Goal: Book appointment/travel/reservation

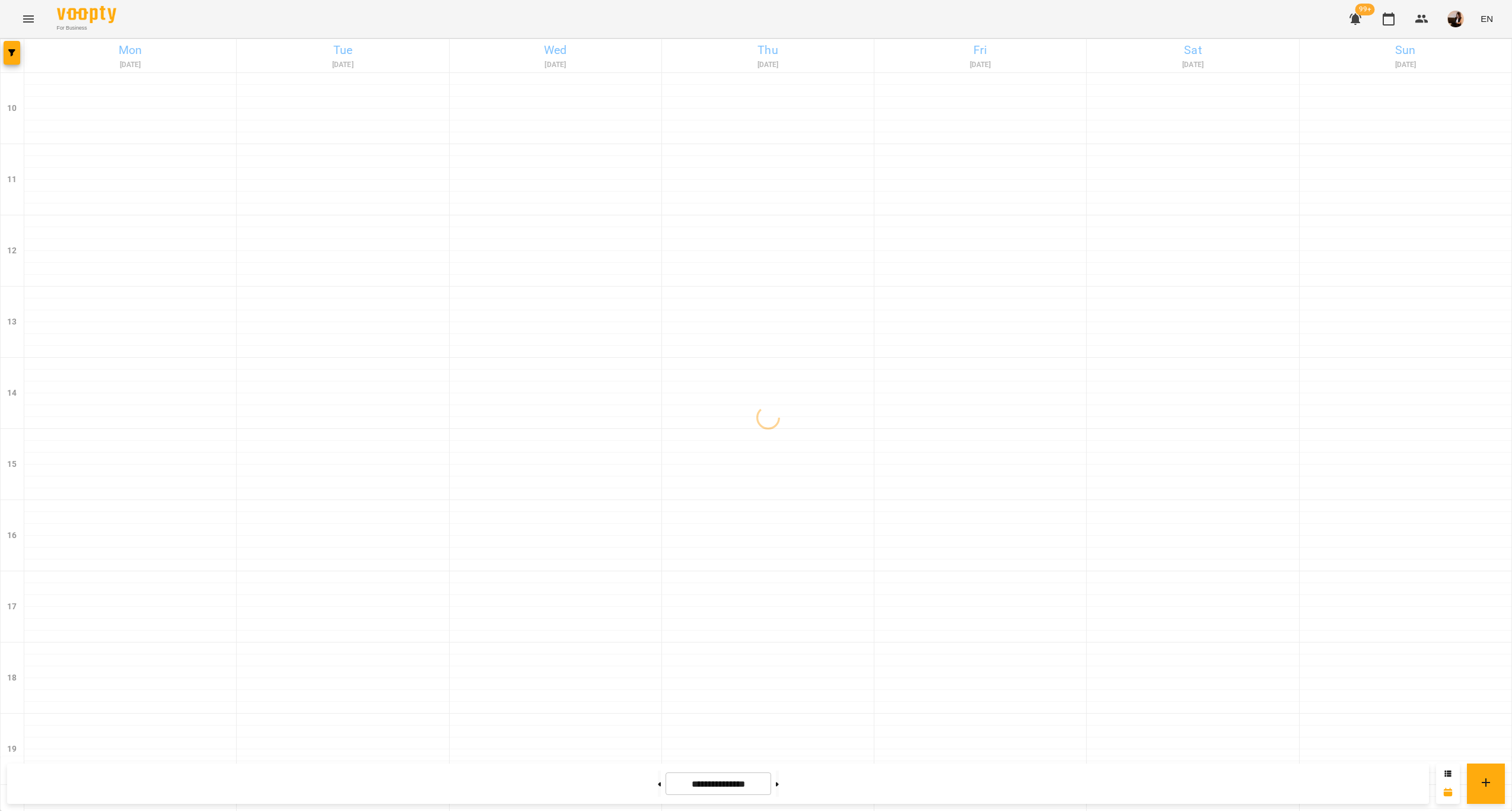
click at [1137, 18] on div "For Business 99+ EN" at bounding box center [756, 19] width 1512 height 38
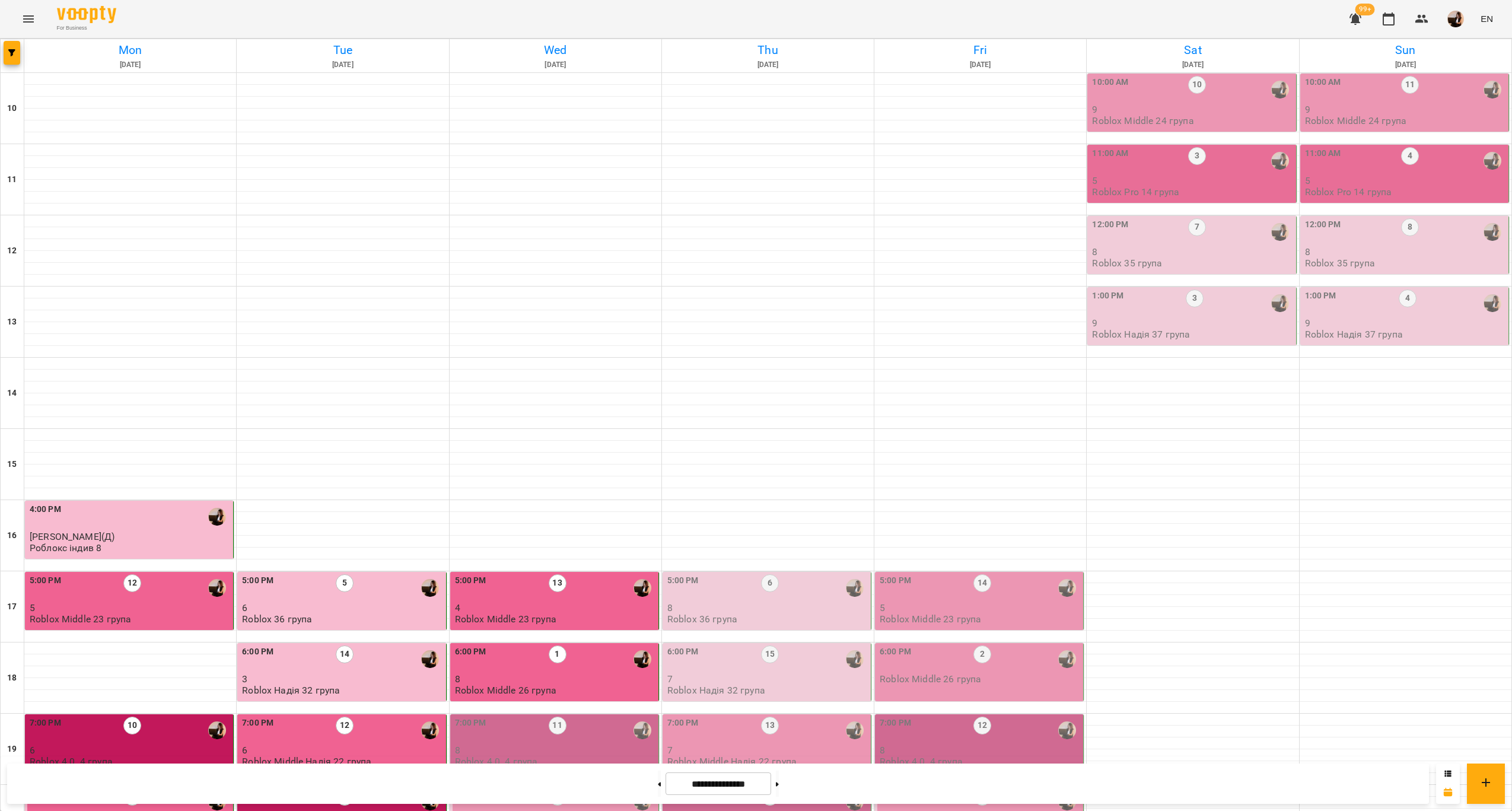
scroll to position [241, 0]
click at [591, 744] on p "8" at bounding box center [556, 749] width 201 height 10
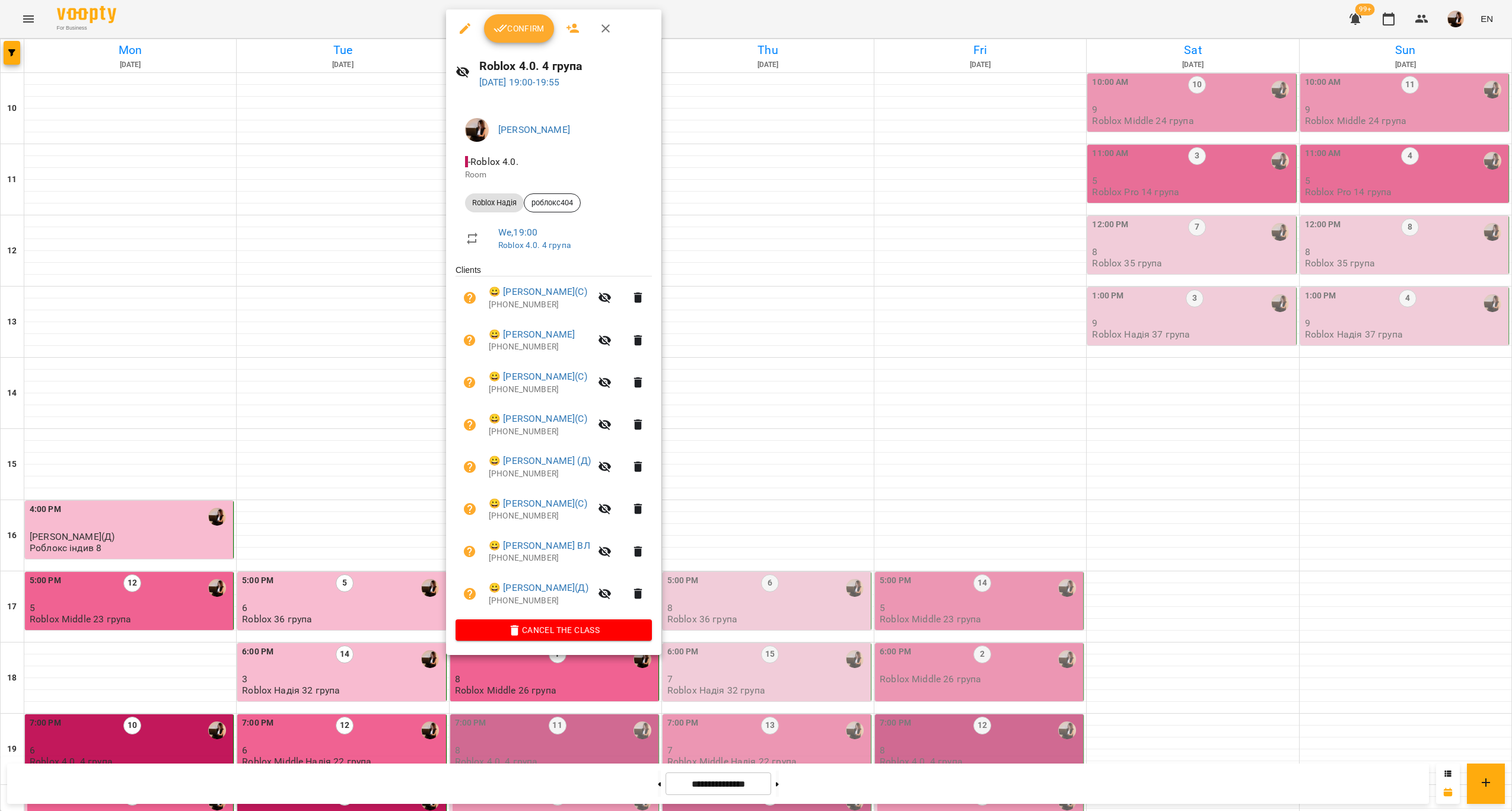
click at [821, 508] on div at bounding box center [756, 406] width 1512 height 811
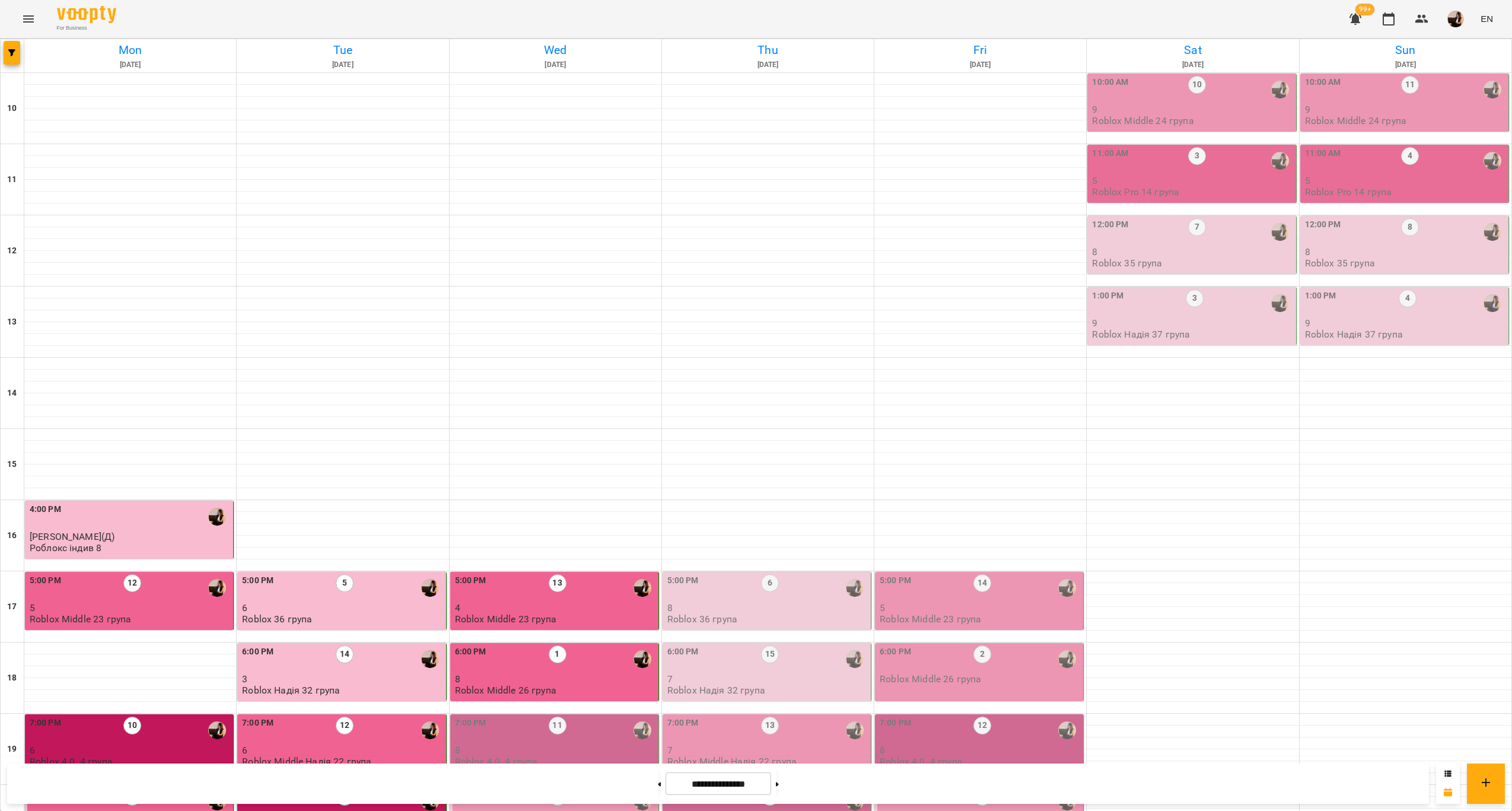
click at [629, 717] on div at bounding box center [642, 730] width 27 height 27
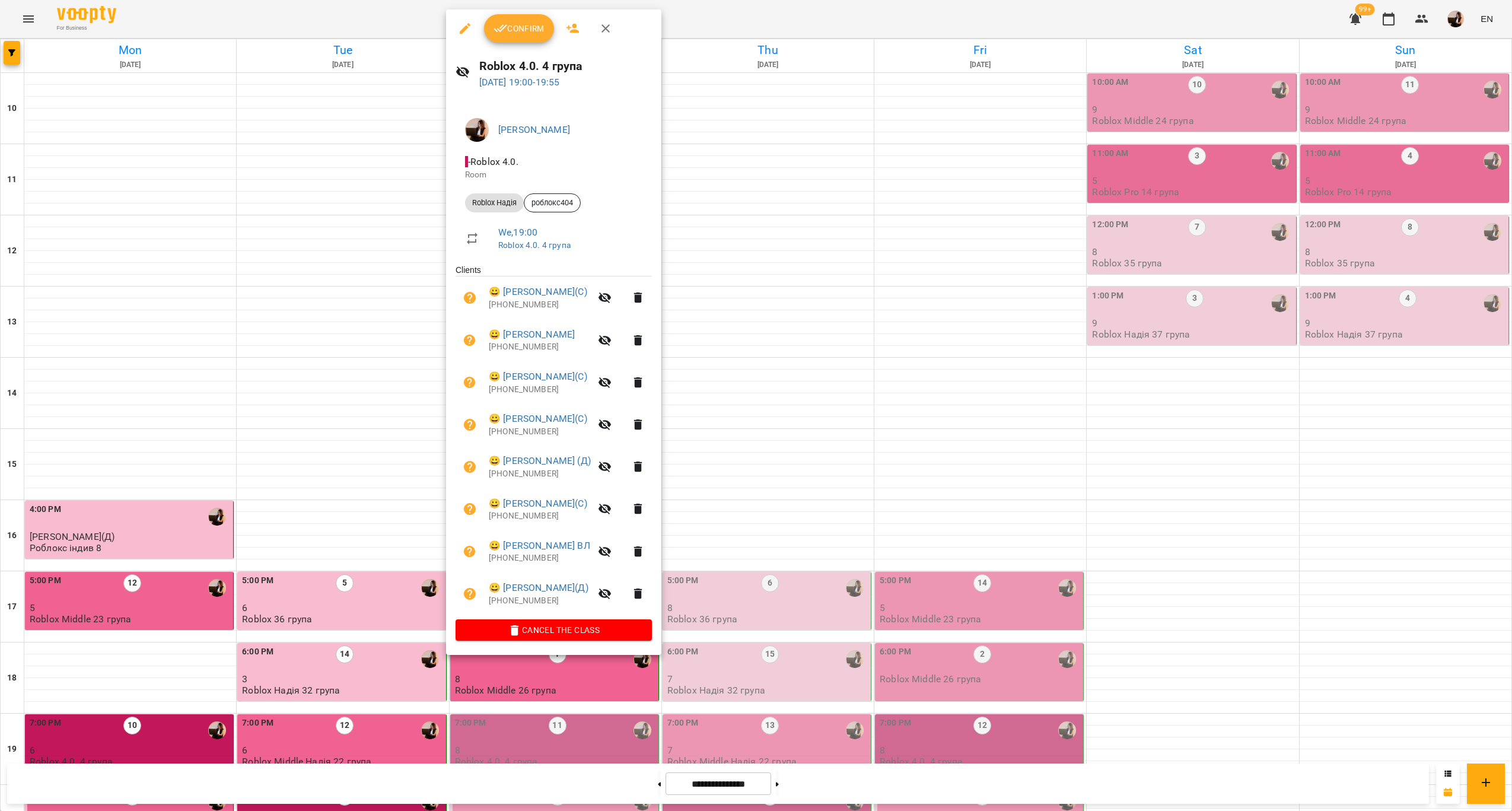
click at [787, 509] on div at bounding box center [756, 406] width 1512 height 811
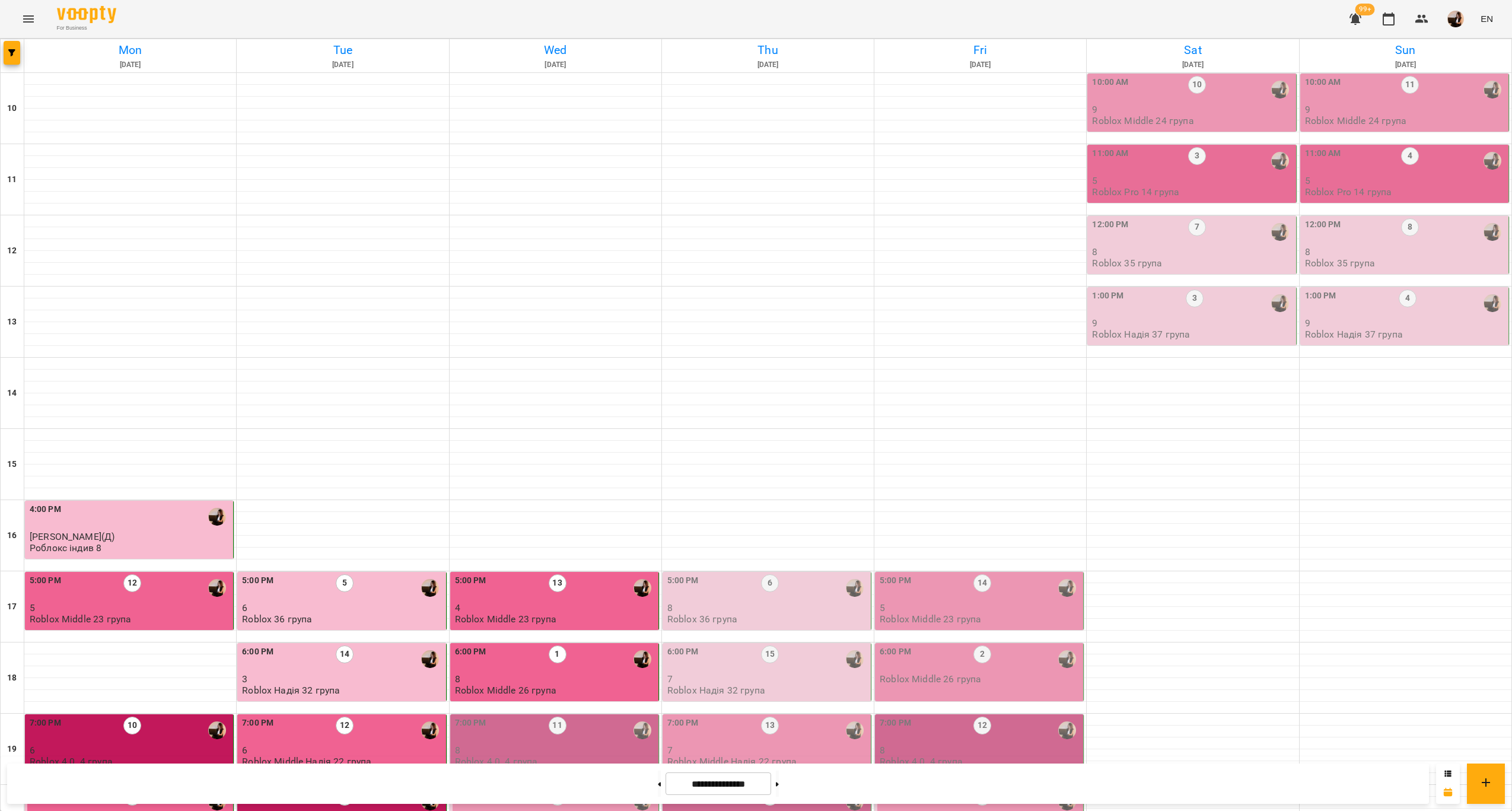
click at [602, 717] on div "7:00 PM 11" at bounding box center [556, 730] width 201 height 27
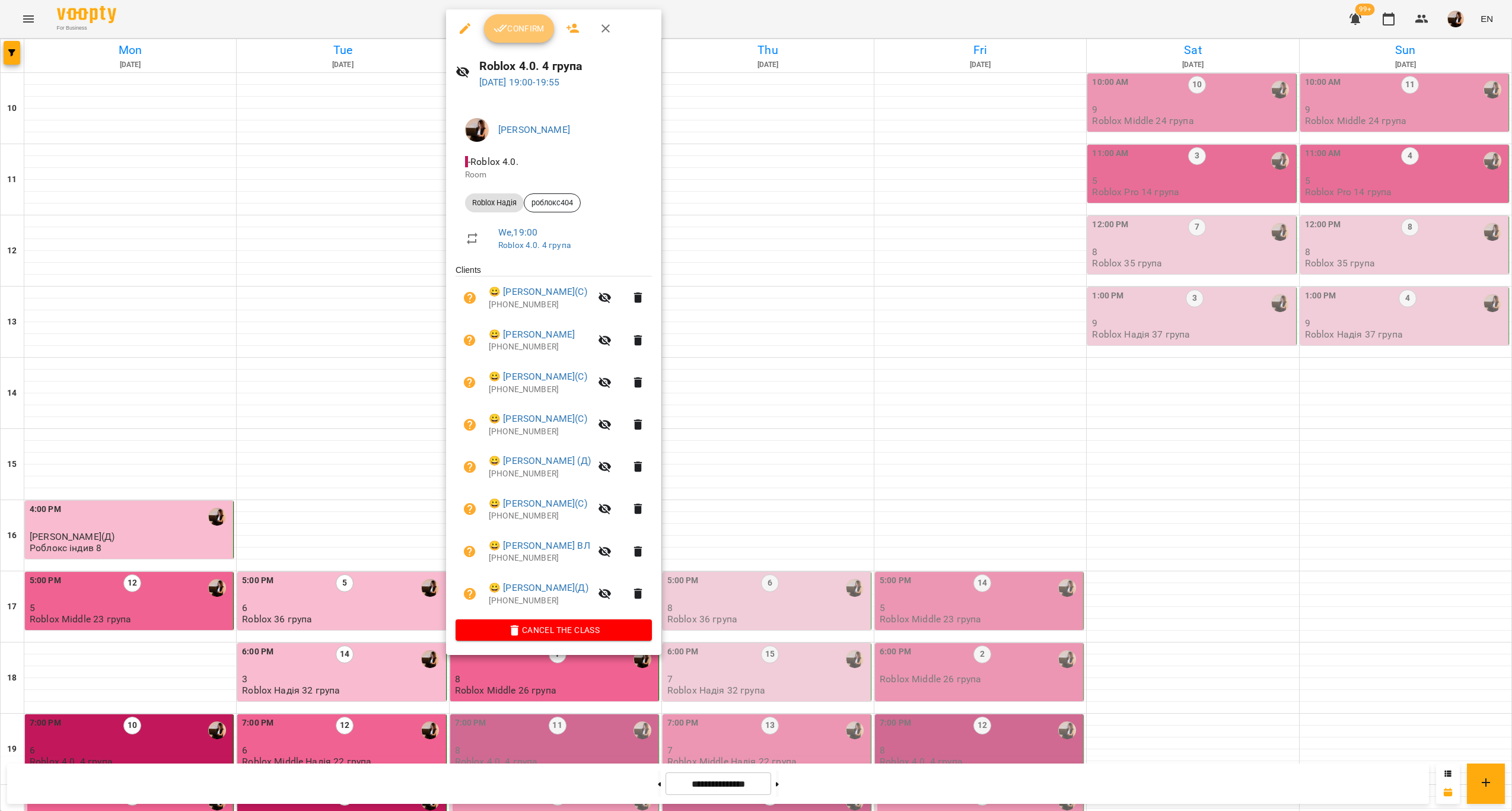
click at [528, 39] on button "Confirm" at bounding box center [519, 29] width 70 height 29
